Goal: Information Seeking & Learning: Learn about a topic

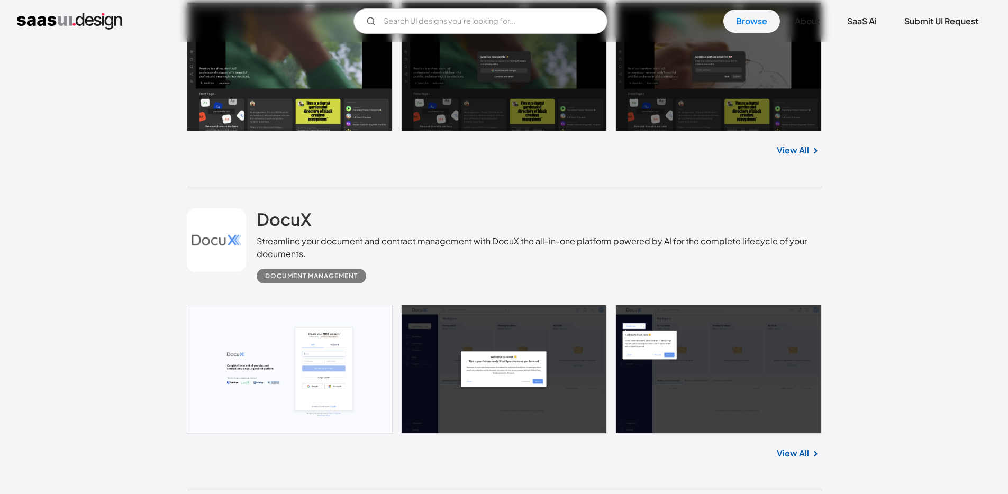
scroll to position [480, 0]
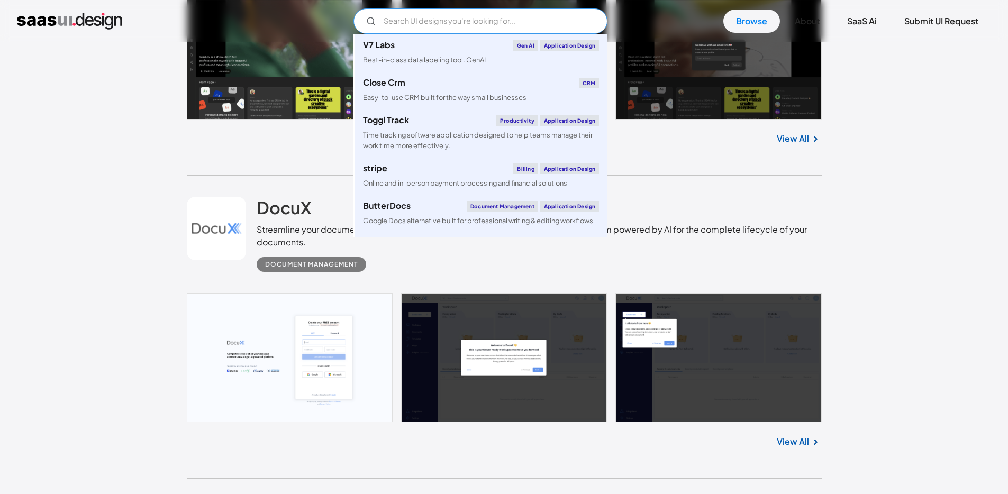
click at [499, 29] on input "Email Form" at bounding box center [480, 20] width 254 height 25
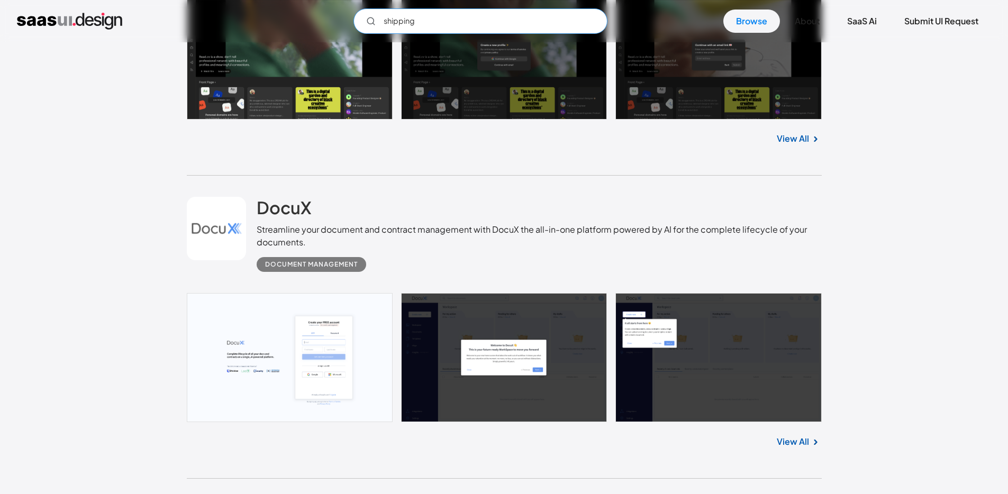
click at [485, 27] on input "shipping" at bounding box center [480, 20] width 254 height 25
type input "shipping"
click at [731, 25] on link "Browse" at bounding box center [751, 21] width 57 height 23
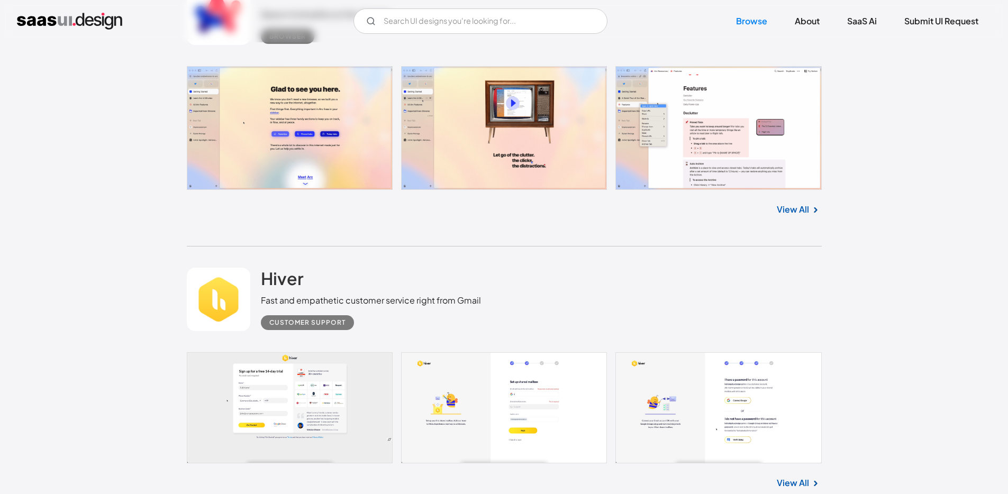
scroll to position [6569, 0]
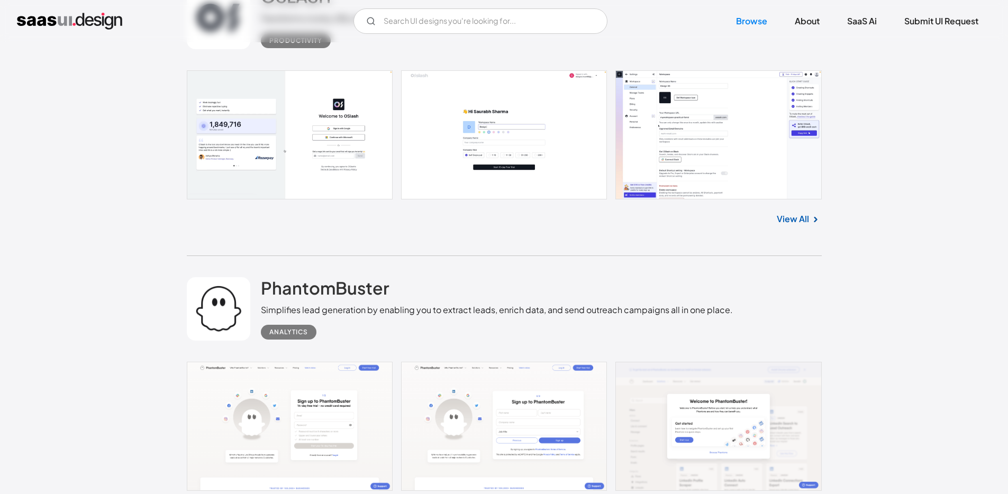
scroll to position [11055, 0]
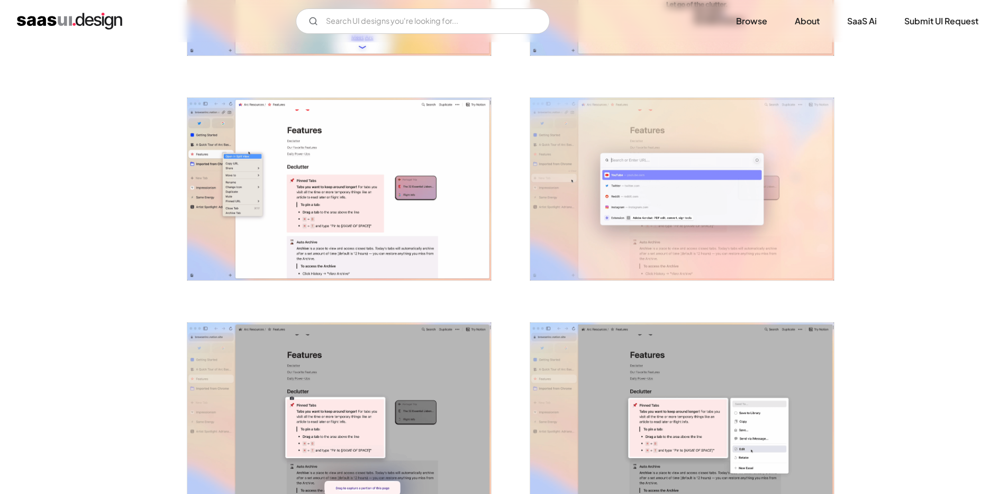
scroll to position [374, 0]
